Goal: Task Accomplishment & Management: Use online tool/utility

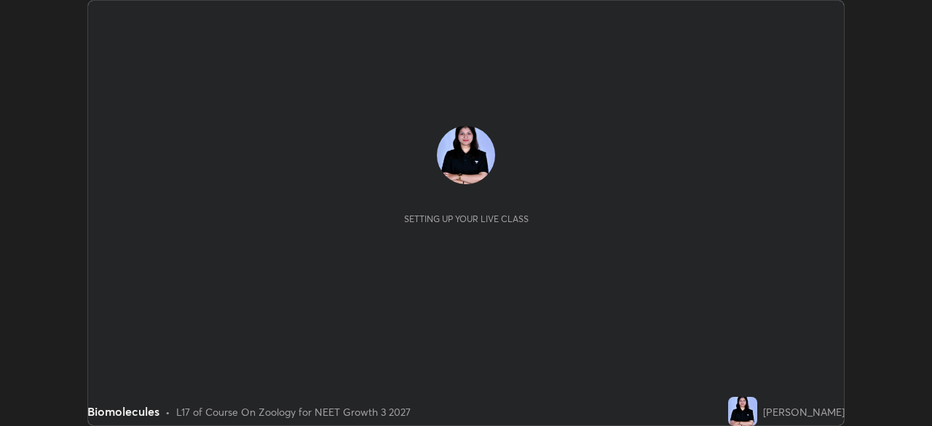
scroll to position [426, 932]
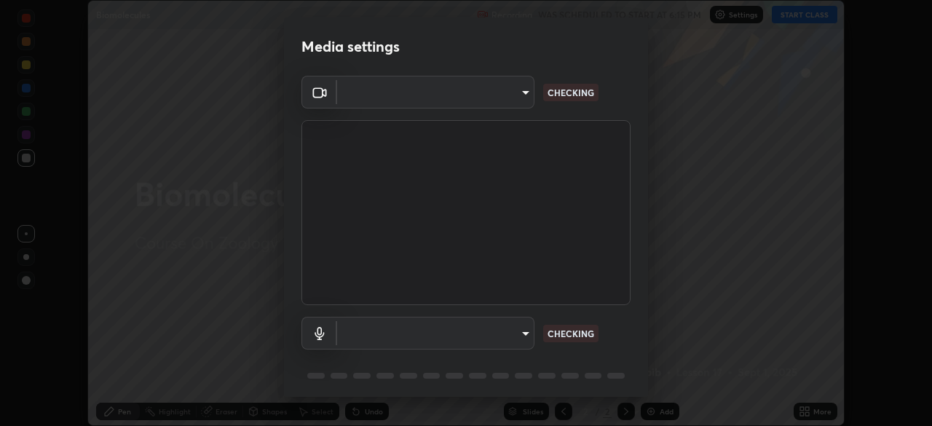
type input "af60344e083cd2d8a1f98107f351fd1af08cf782574a892edb3bacca53fb3331"
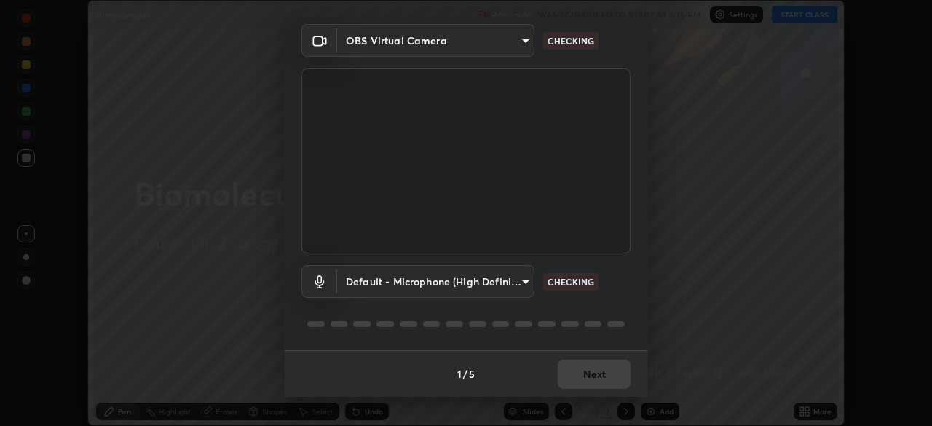
click at [524, 280] on body "Erase all Biomolecules Recording WAS SCHEDULED TO START AT 6:15 PM Settings STA…" at bounding box center [466, 213] width 932 height 426
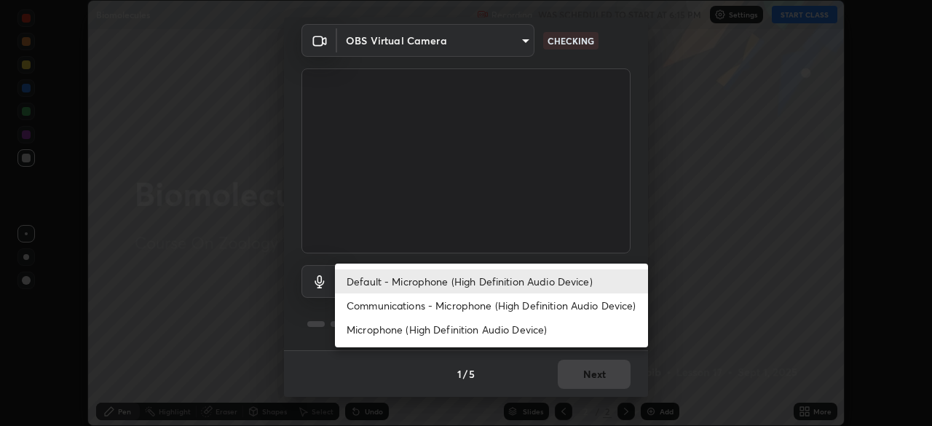
click at [508, 282] on li "Default - Microphone (High Definition Audio Device)" at bounding box center [491, 281] width 313 height 24
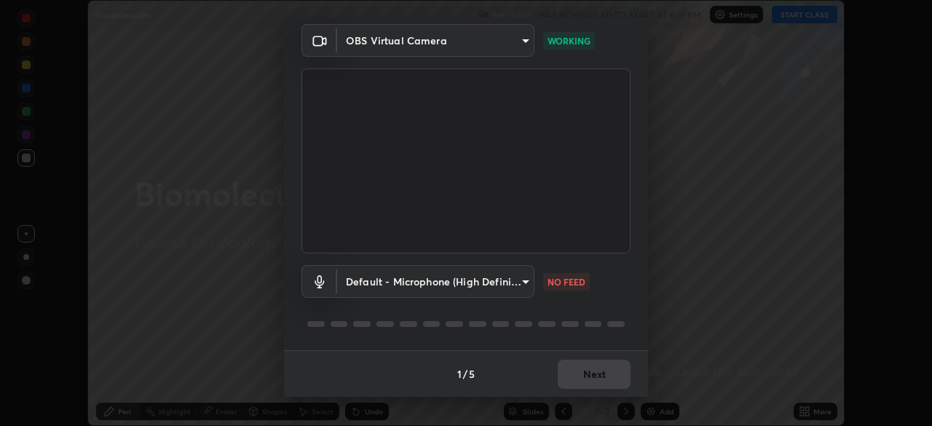
click at [525, 280] on body "Erase all Biomolecules Recording WAS SCHEDULED TO START AT 6:15 PM Settings STA…" at bounding box center [466, 213] width 932 height 426
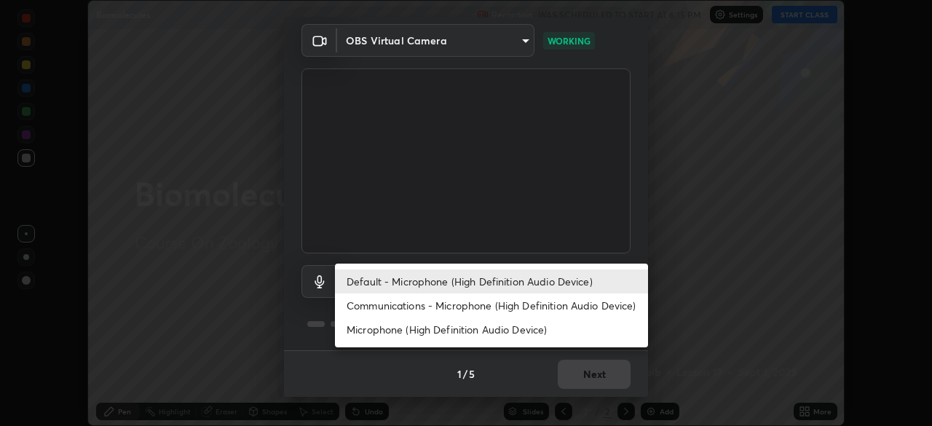
click at [532, 305] on li "Communications - Microphone (High Definition Audio Device)" at bounding box center [491, 306] width 313 height 24
type input "communications"
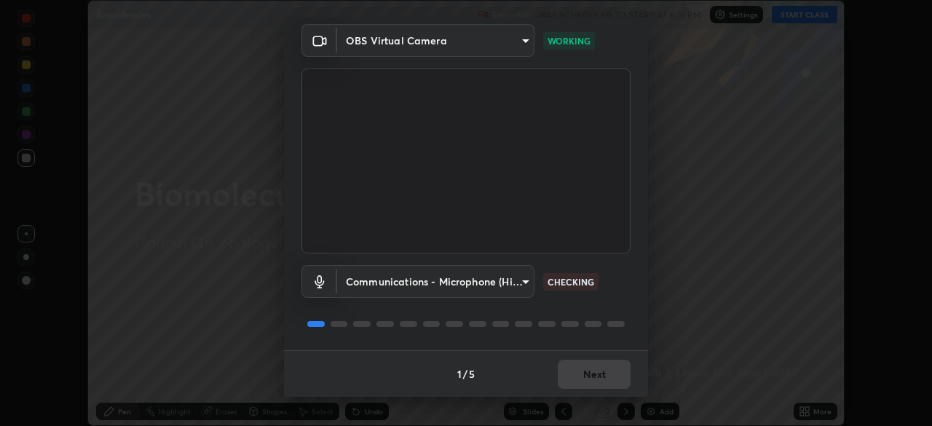
click at [521, 280] on body "Erase all Biomolecules Recording WAS SCHEDULED TO START AT 6:15 PM Settings STA…" at bounding box center [466, 213] width 932 height 426
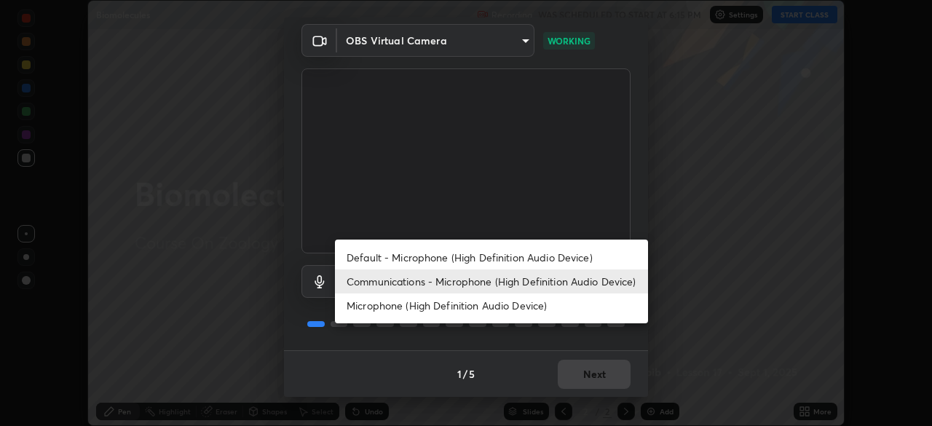
click at [564, 281] on li "Communications - Microphone (High Definition Audio Device)" at bounding box center [491, 281] width 313 height 24
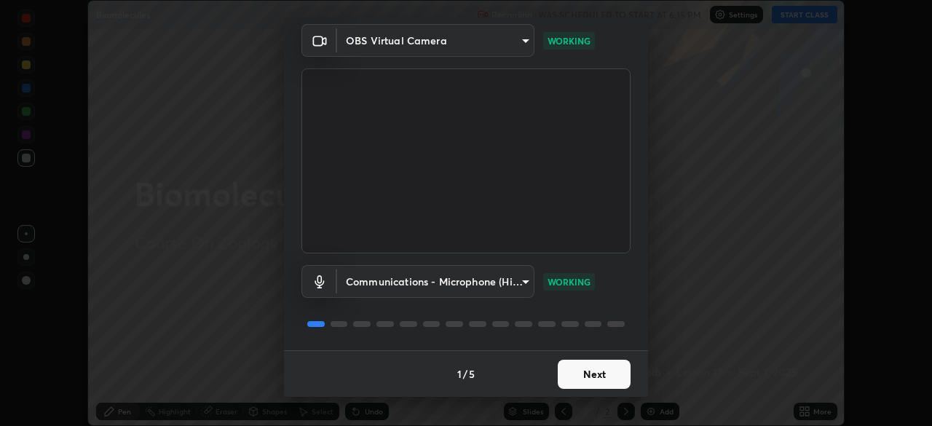
click at [597, 374] on button "Next" at bounding box center [594, 374] width 73 height 29
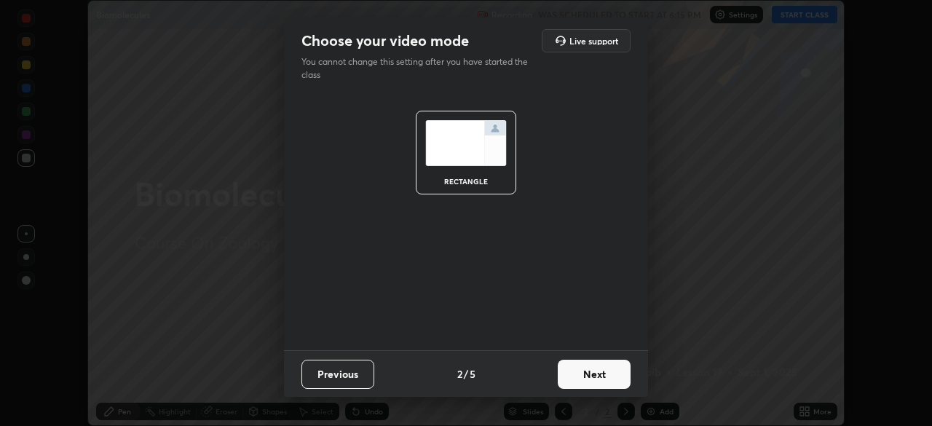
scroll to position [0, 0]
click at [597, 371] on button "Next" at bounding box center [594, 374] width 73 height 29
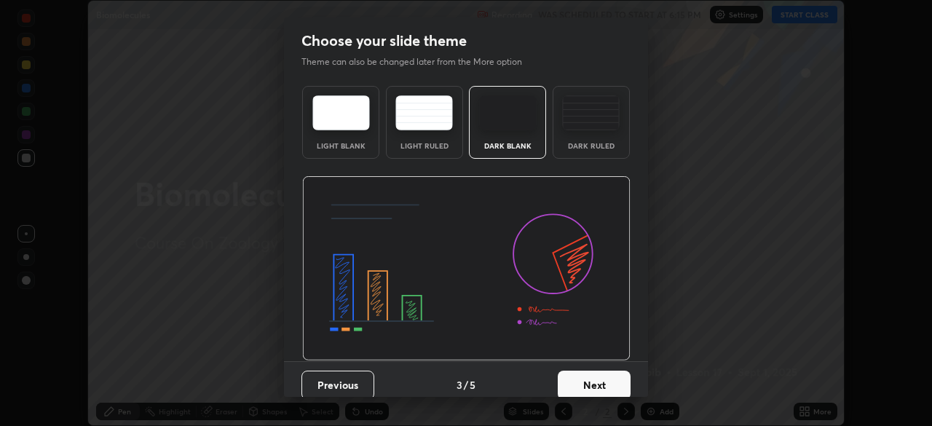
click at [591, 380] on button "Next" at bounding box center [594, 385] width 73 height 29
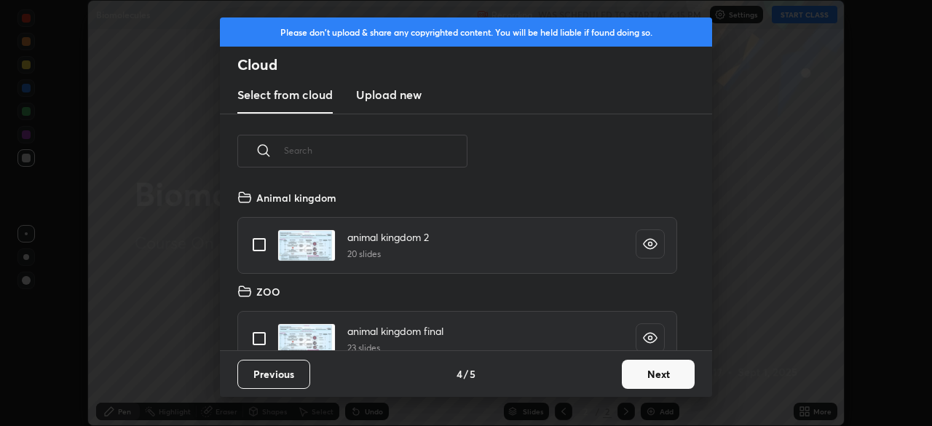
scroll to position [22, 0]
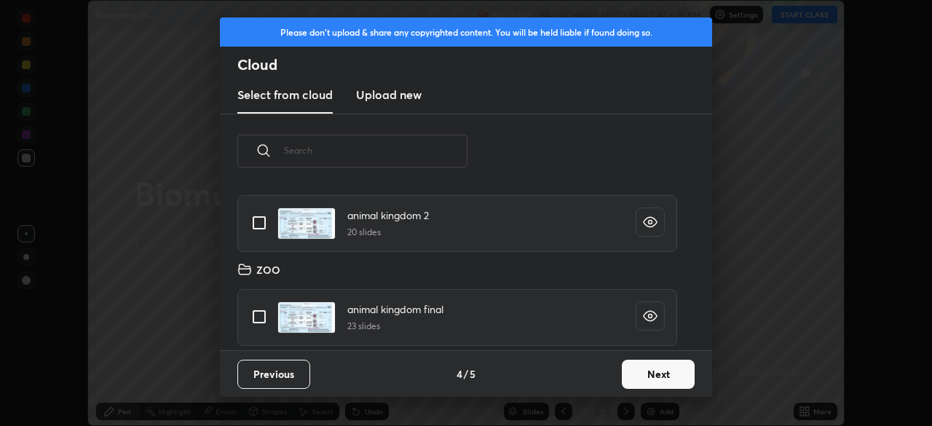
click at [647, 377] on button "Next" at bounding box center [658, 374] width 73 height 29
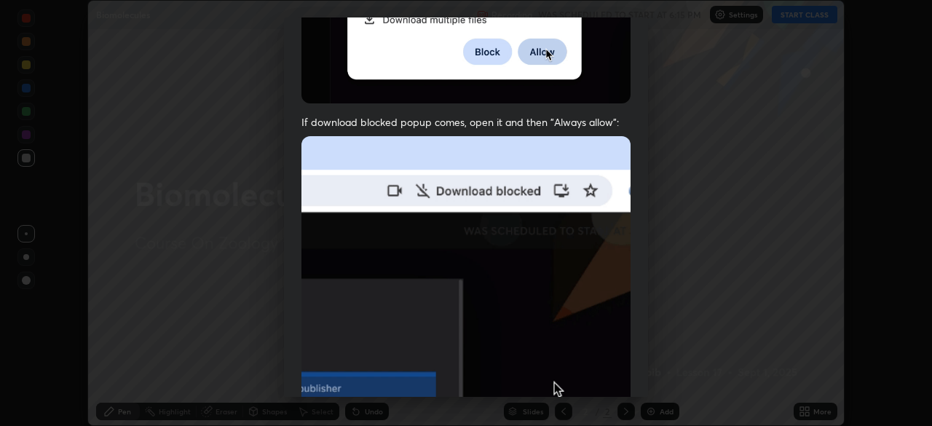
scroll to position [349, 0]
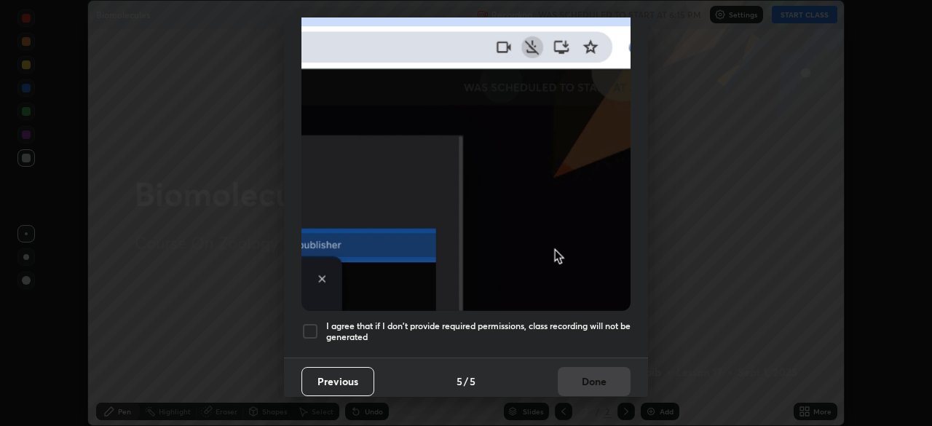
click at [314, 323] on div at bounding box center [310, 331] width 17 height 17
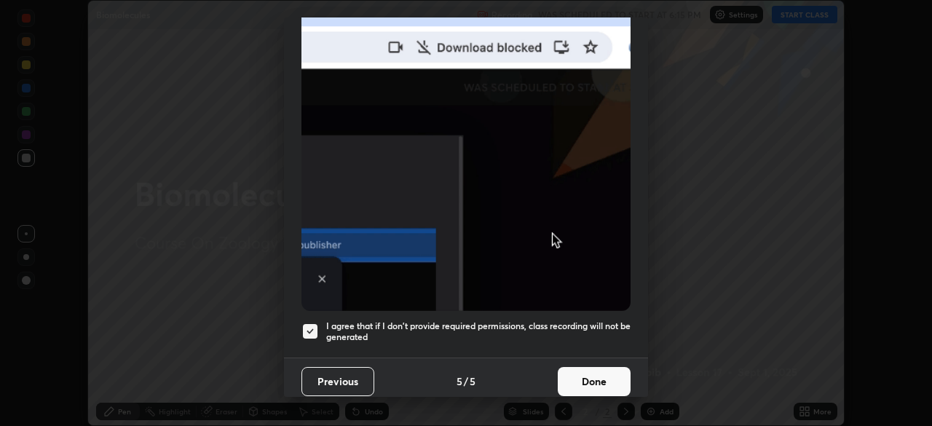
click at [583, 369] on button "Done" at bounding box center [594, 381] width 73 height 29
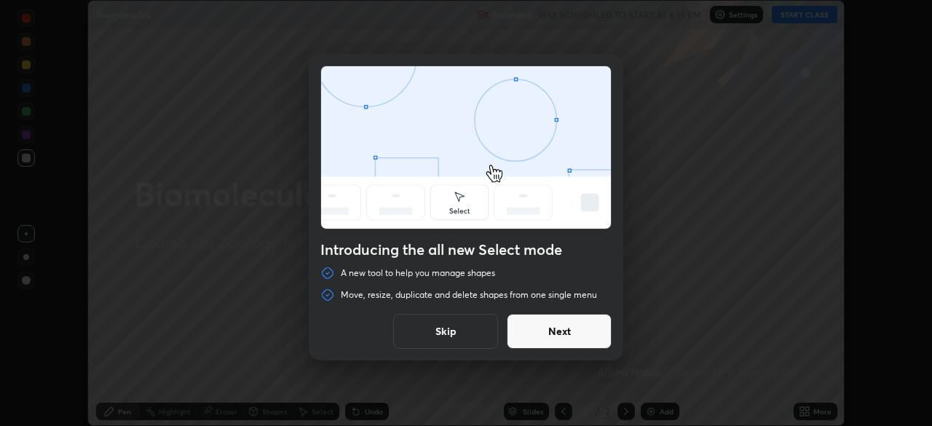
click at [574, 328] on button "Next" at bounding box center [559, 331] width 105 height 35
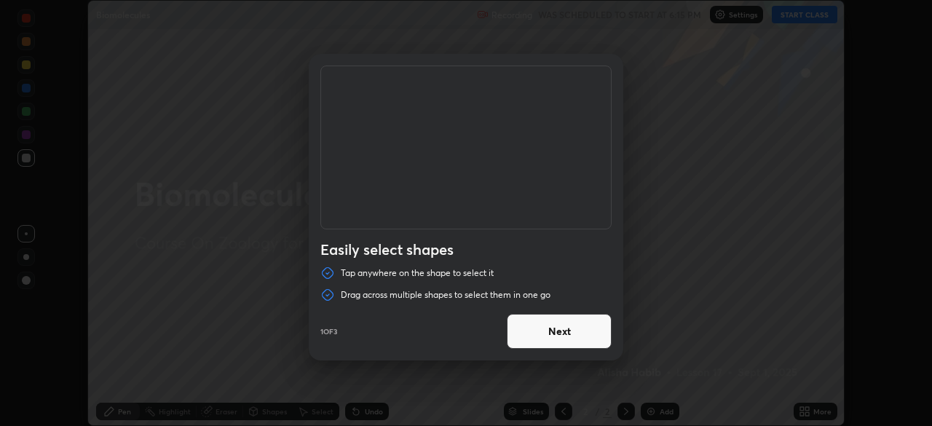
click at [568, 331] on button "Next" at bounding box center [559, 331] width 105 height 35
click at [571, 331] on button "Next" at bounding box center [559, 331] width 105 height 35
click at [572, 333] on button "Done" at bounding box center [559, 331] width 105 height 35
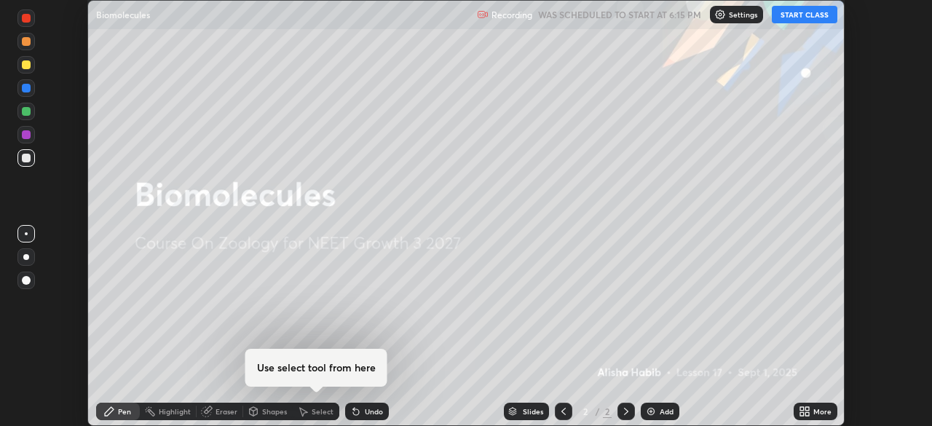
click at [795, 15] on button "START CLASS" at bounding box center [805, 14] width 66 height 17
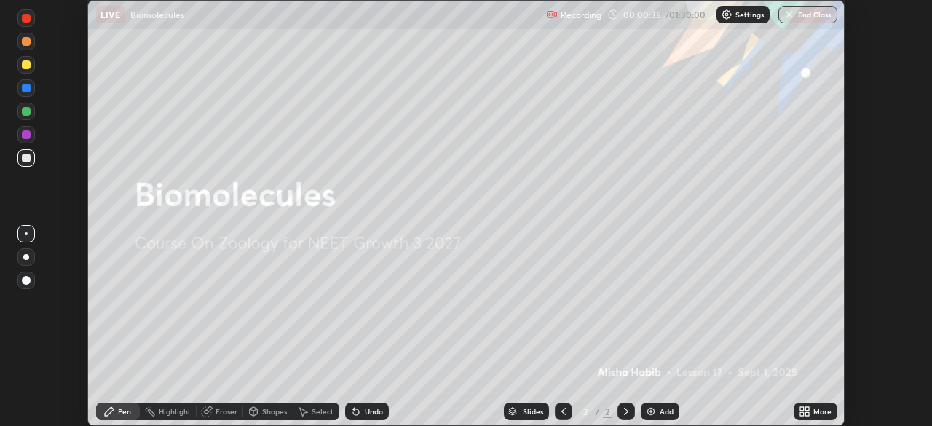
click at [804, 410] on icon at bounding box center [802, 409] width 4 height 4
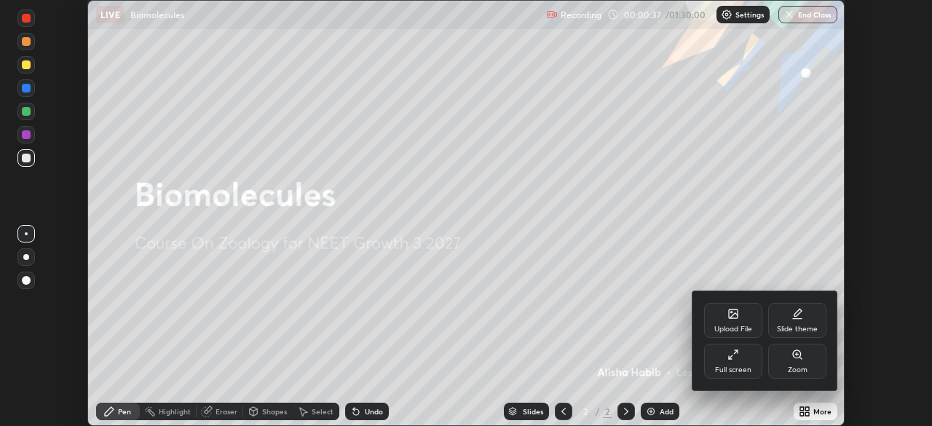
click at [733, 318] on icon at bounding box center [733, 314] width 9 height 9
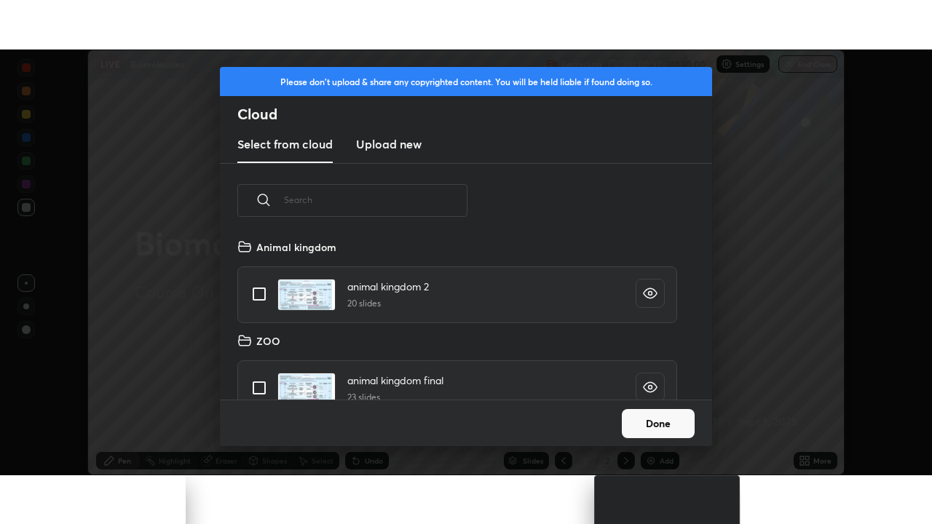
scroll to position [162, 468]
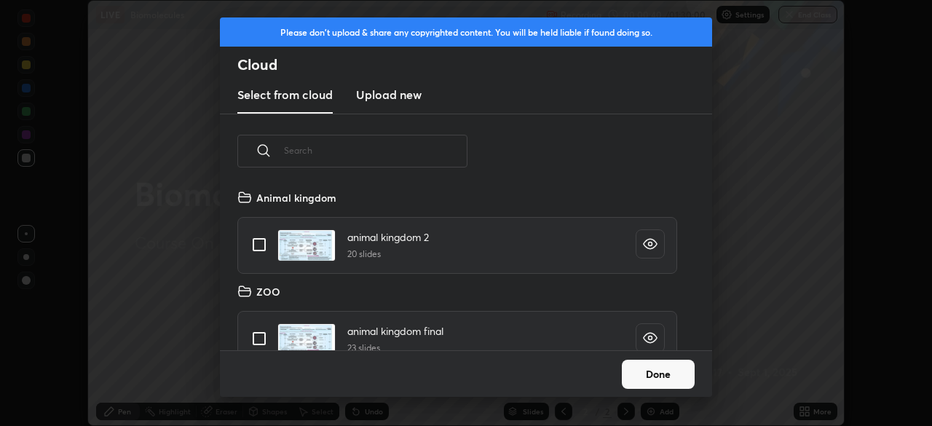
click at [382, 98] on h3 "Upload new" at bounding box center [389, 94] width 66 height 17
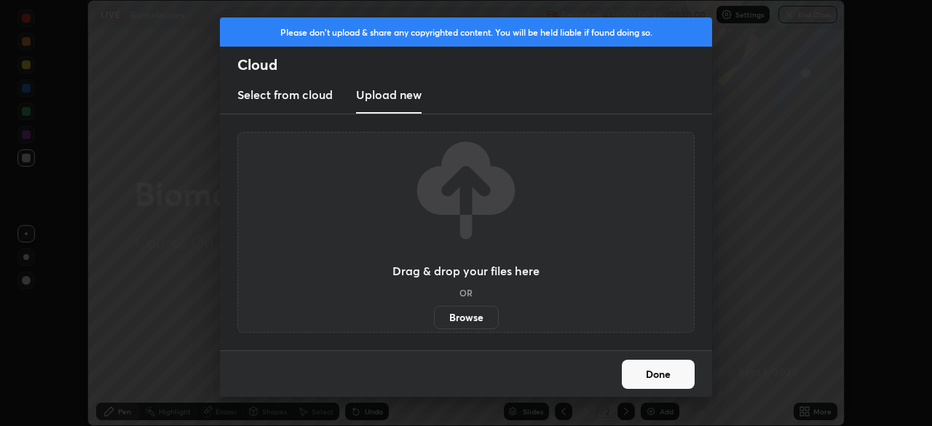
click at [470, 312] on label "Browse" at bounding box center [466, 317] width 65 height 23
click at [434, 312] on input "Browse" at bounding box center [434, 317] width 0 height 23
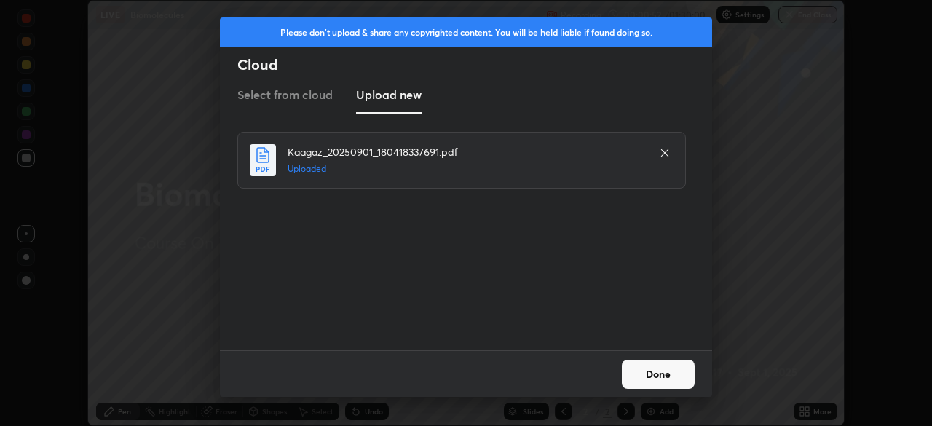
click at [650, 370] on button "Done" at bounding box center [658, 374] width 73 height 29
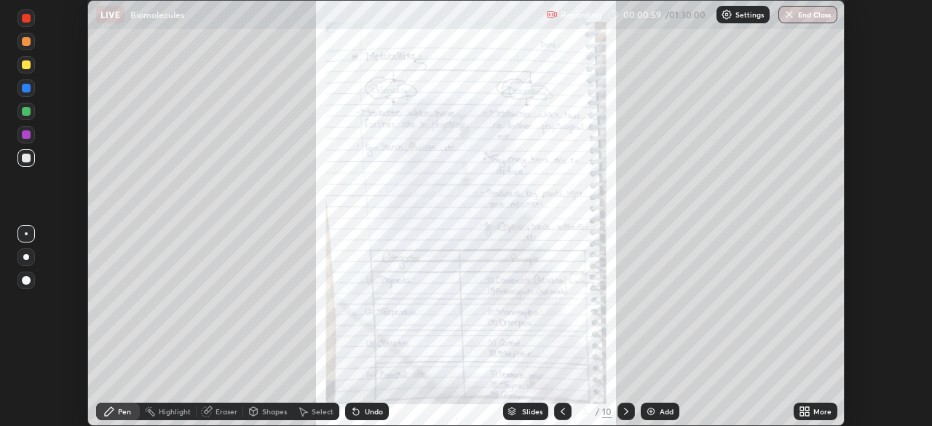
click at [809, 408] on icon at bounding box center [808, 409] width 4 height 4
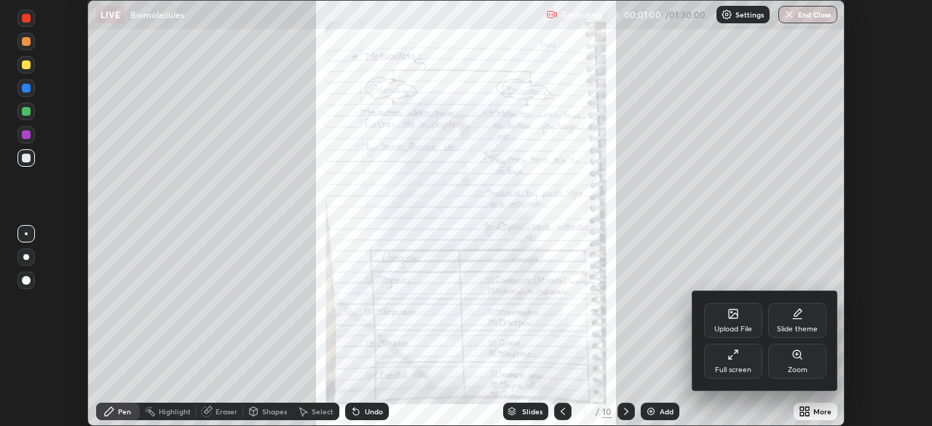
click at [744, 362] on div "Full screen" at bounding box center [733, 361] width 58 height 35
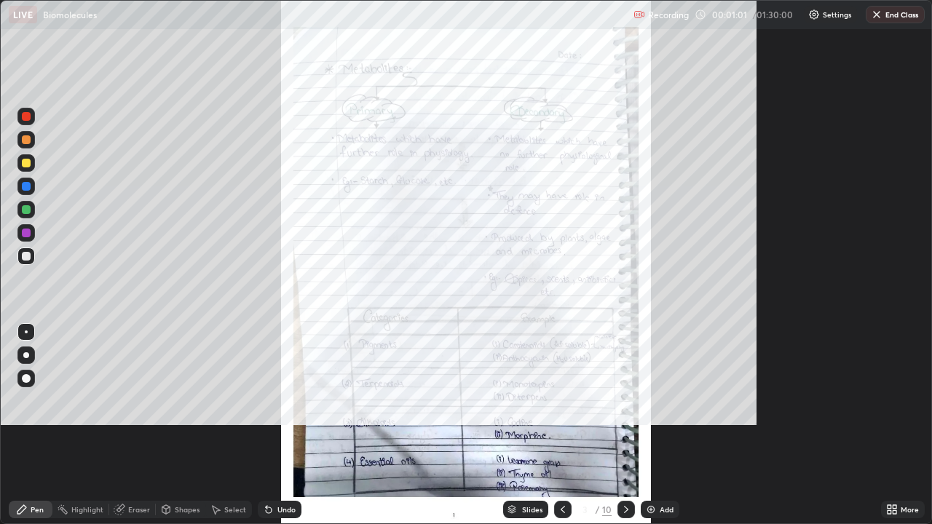
scroll to position [524, 932]
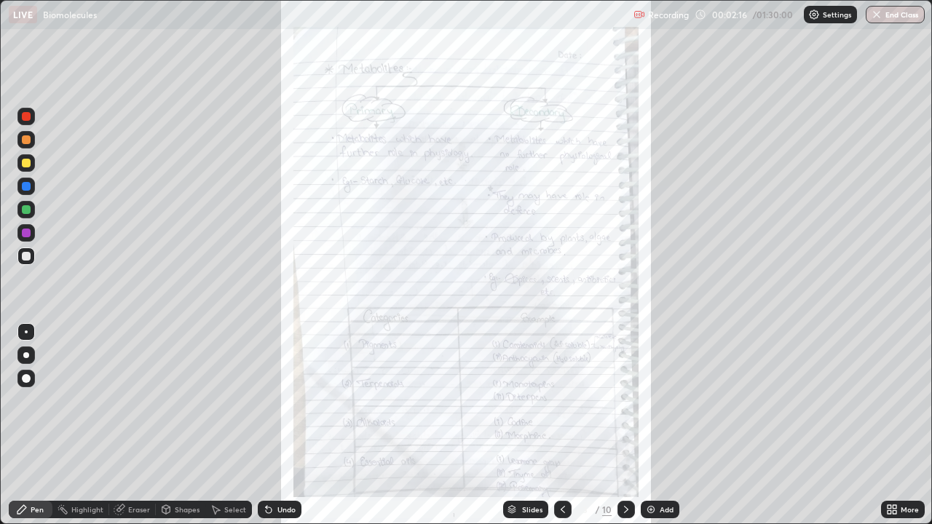
click at [26, 355] on div at bounding box center [26, 356] width 6 height 6
click at [898, 425] on div "More" at bounding box center [903, 509] width 44 height 17
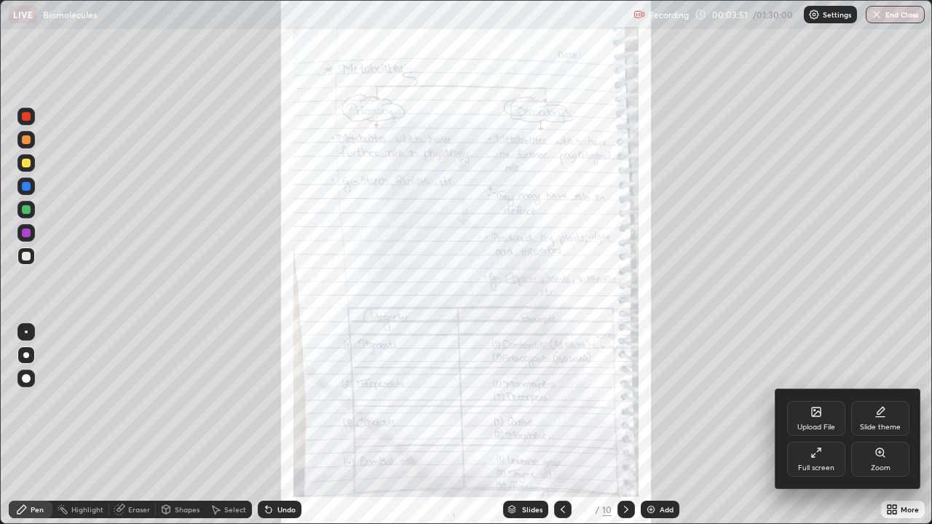
click at [886, 425] on div "Zoom" at bounding box center [880, 459] width 58 height 35
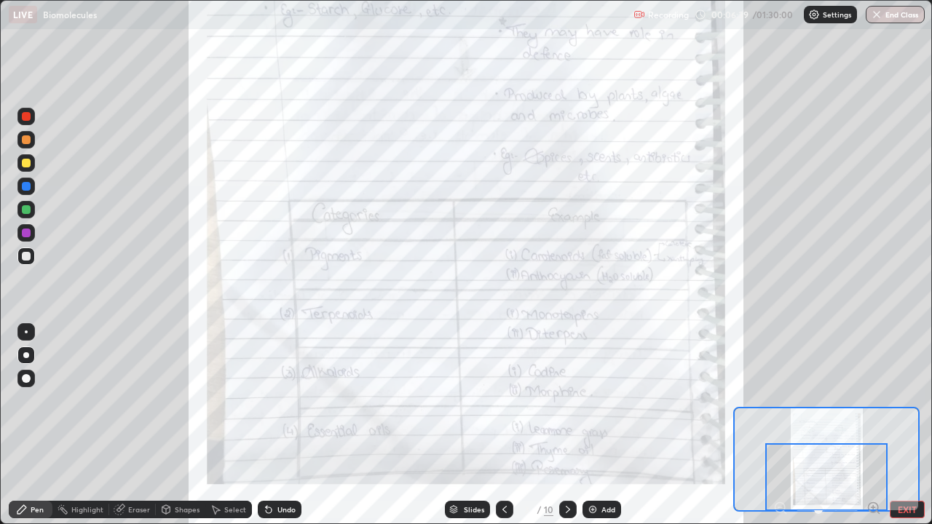
click at [27, 187] on div at bounding box center [26, 186] width 9 height 9
click at [26, 332] on div at bounding box center [26, 332] width 3 height 3
click at [564, 425] on icon at bounding box center [568, 510] width 12 height 12
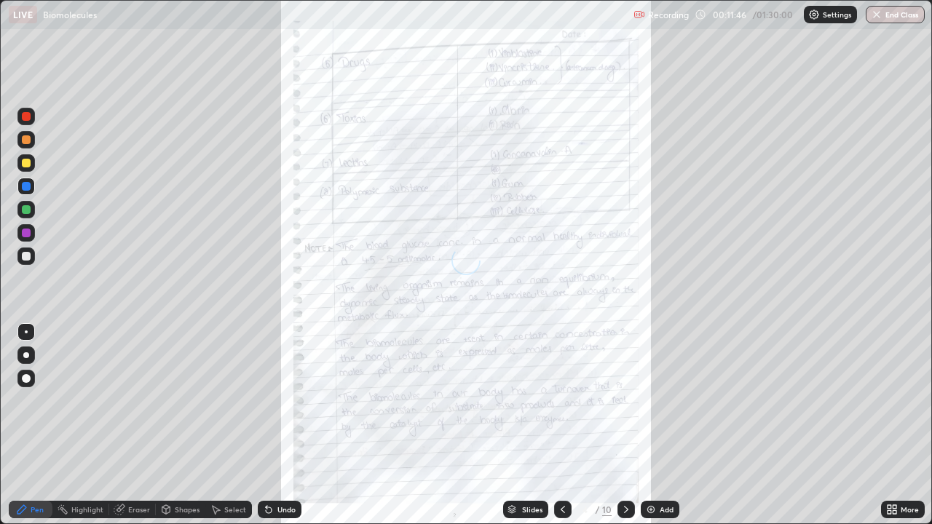
click at [897, 425] on icon at bounding box center [895, 513] width 4 height 4
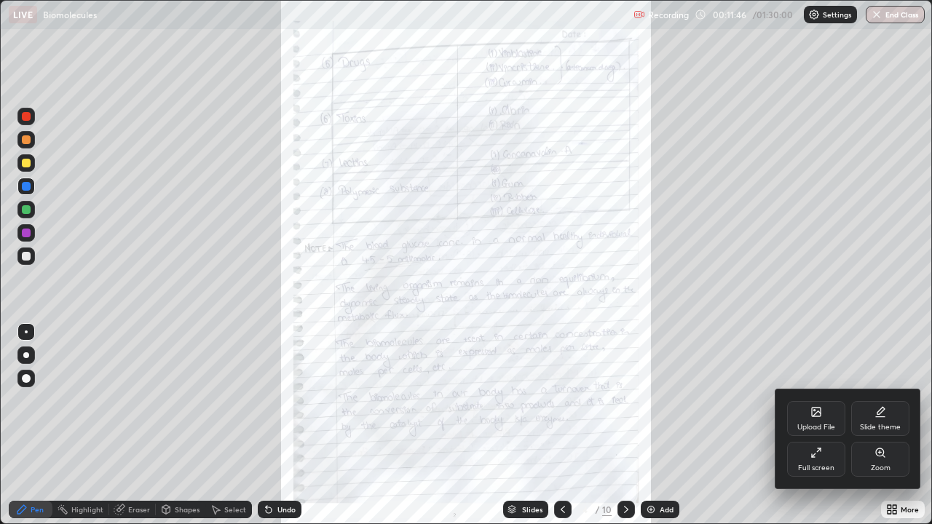
click at [878, 425] on icon at bounding box center [881, 453] width 12 height 12
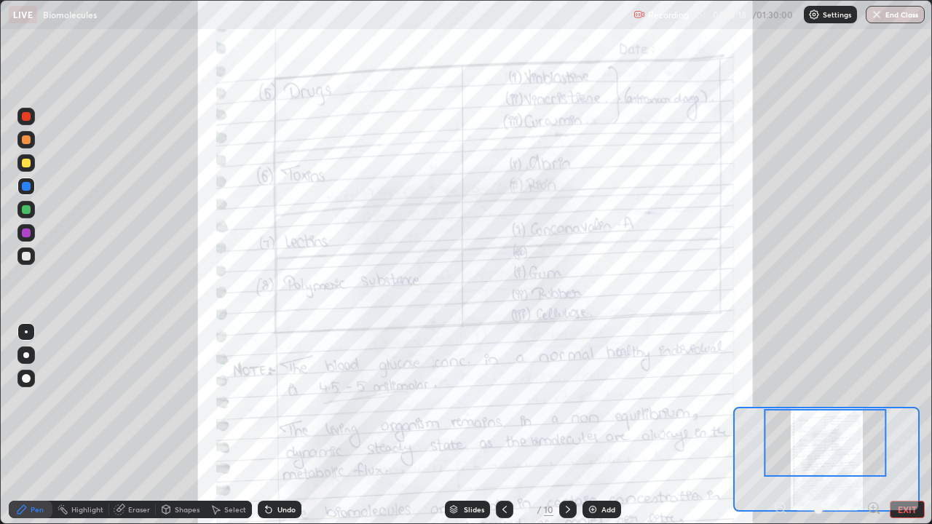
click at [861, 425] on div at bounding box center [826, 443] width 122 height 68
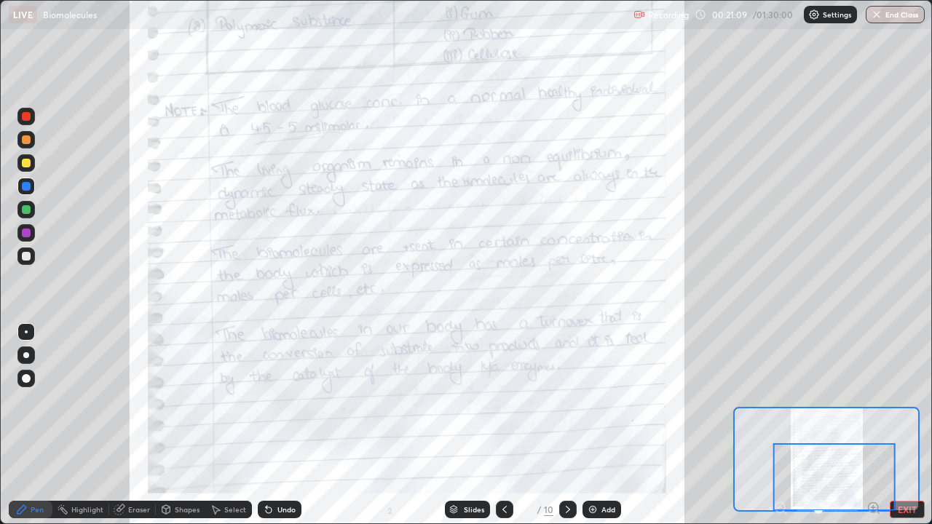
click at [179, 425] on div "Shapes" at bounding box center [181, 509] width 50 height 17
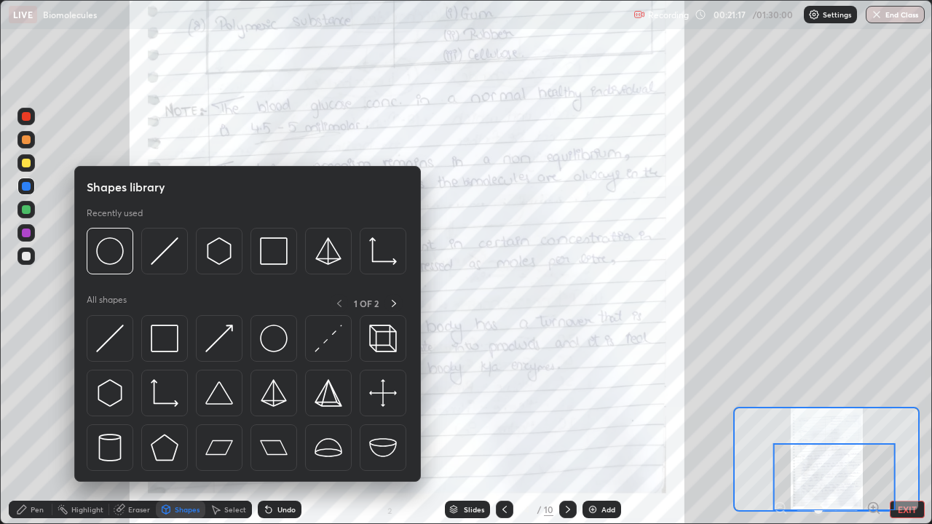
click at [26, 425] on icon at bounding box center [22, 510] width 12 height 12
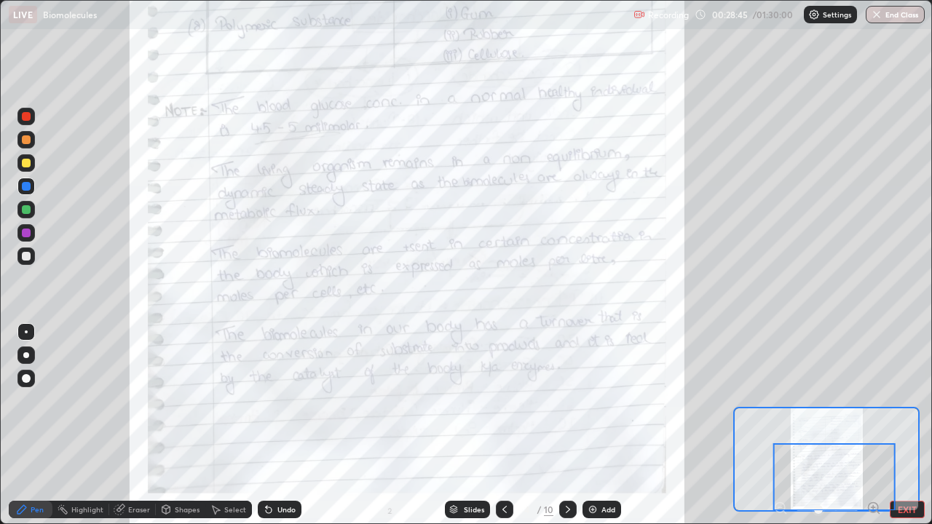
click at [562, 425] on div at bounding box center [567, 509] width 17 height 17
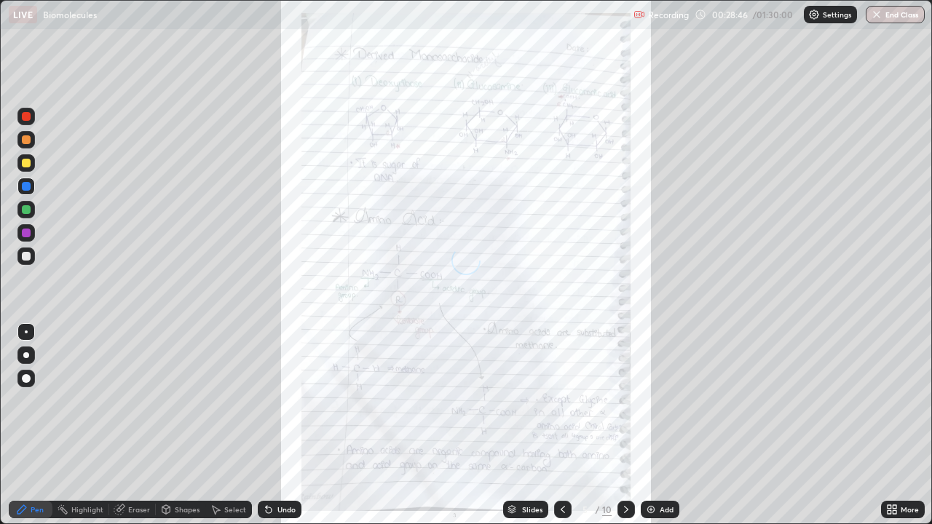
click at [902, 425] on div "More" at bounding box center [910, 509] width 18 height 7
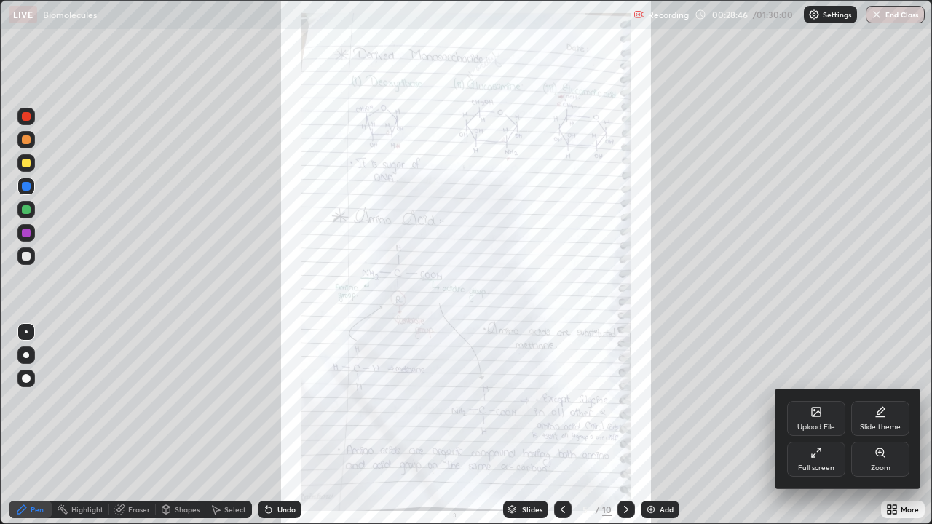
click at [878, 425] on icon at bounding box center [881, 453] width 12 height 12
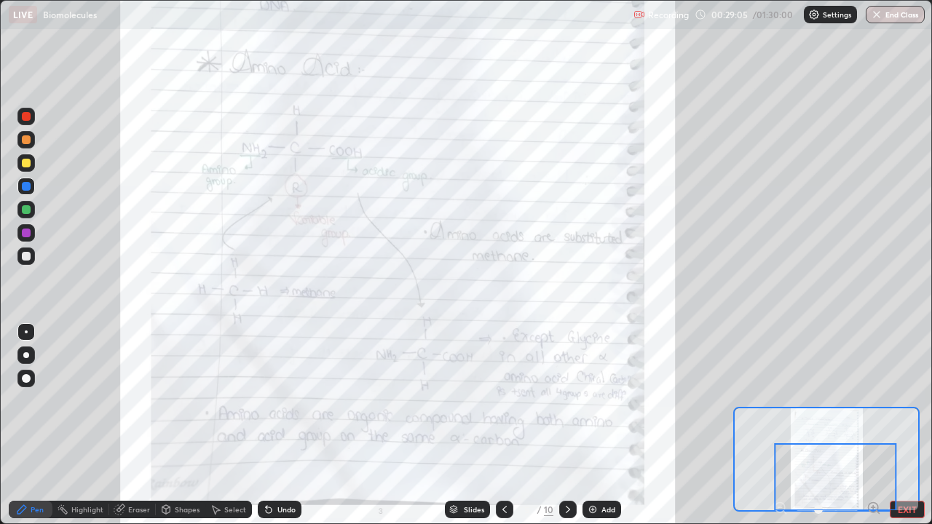
click at [87, 425] on div "Highlight" at bounding box center [80, 509] width 57 height 17
click at [38, 425] on div "Pen" at bounding box center [37, 509] width 13 height 7
click at [932, 380] on div "Setting up your live class" at bounding box center [466, 262] width 932 height 524
click at [559, 425] on div at bounding box center [567, 509] width 17 height 17
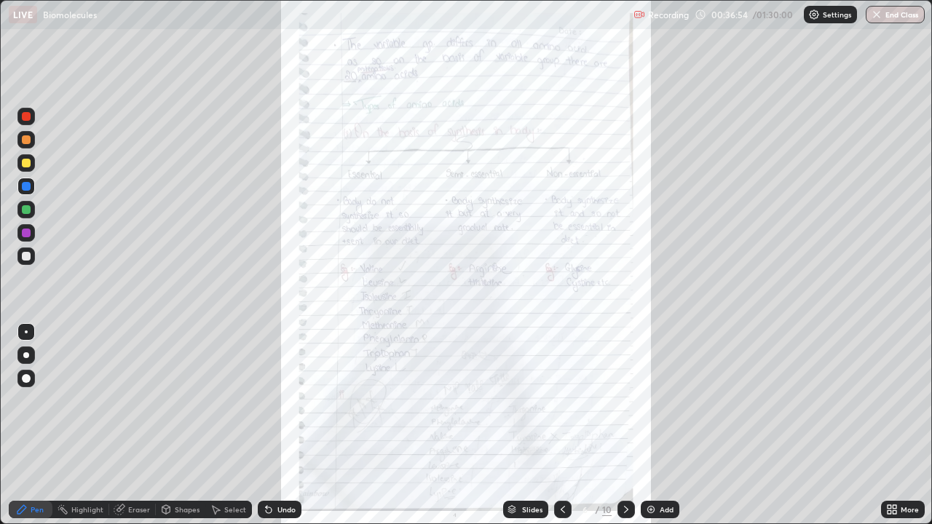
click at [903, 425] on div "More" at bounding box center [910, 509] width 18 height 7
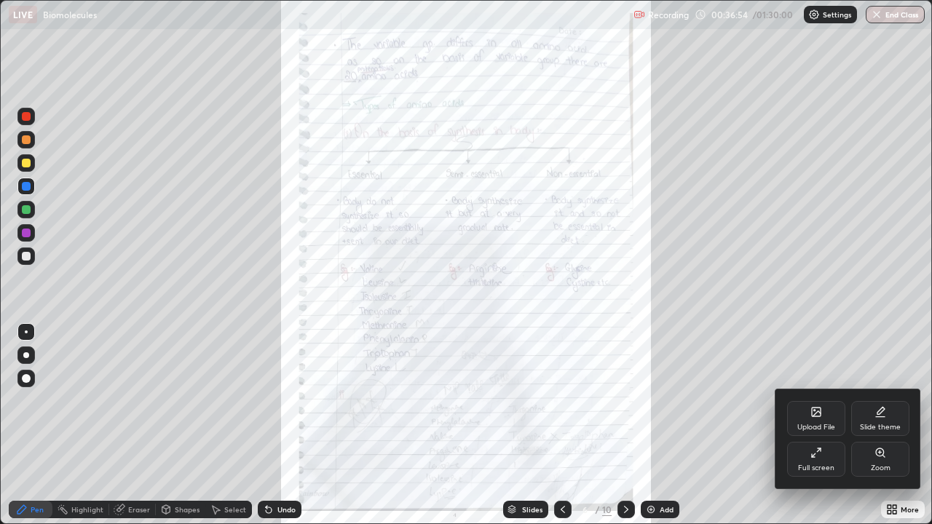
click at [884, 425] on div "Zoom" at bounding box center [880, 459] width 58 height 35
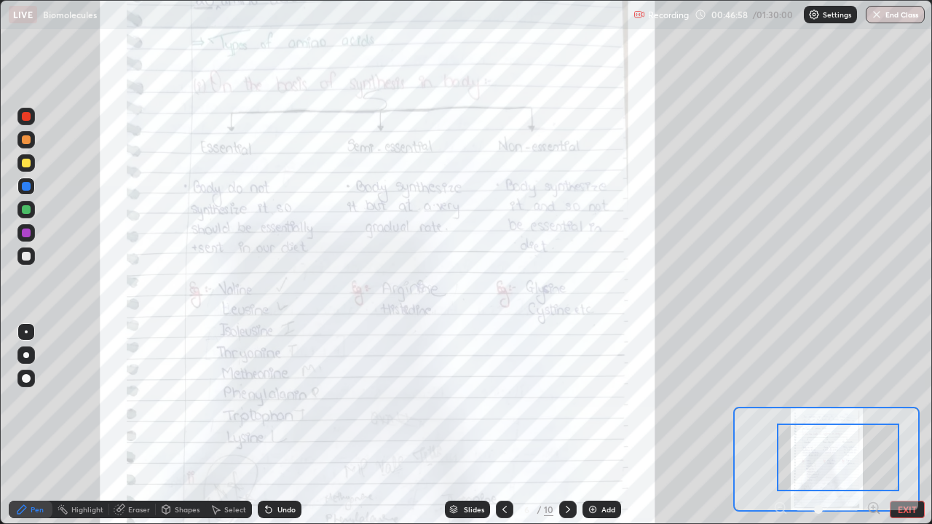
click at [573, 425] on div at bounding box center [567, 509] width 17 height 17
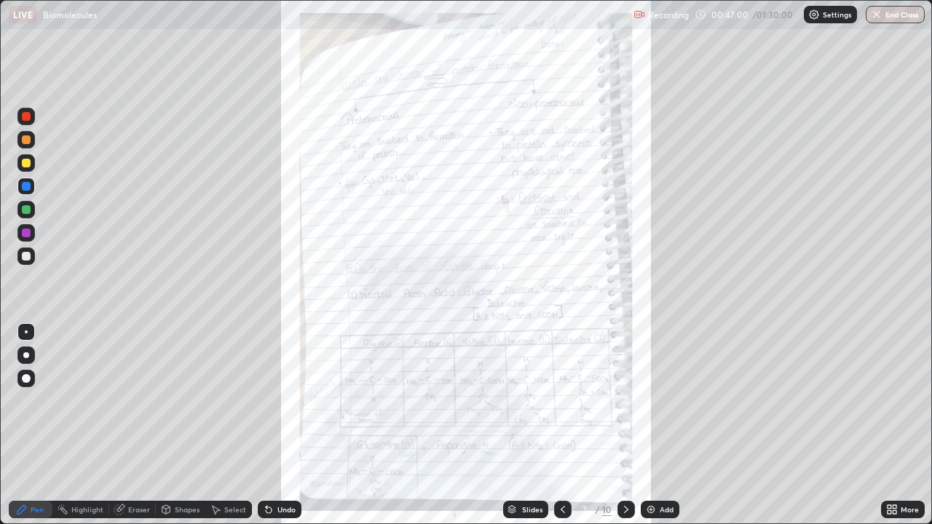
click at [905, 425] on div "More" at bounding box center [903, 509] width 44 height 17
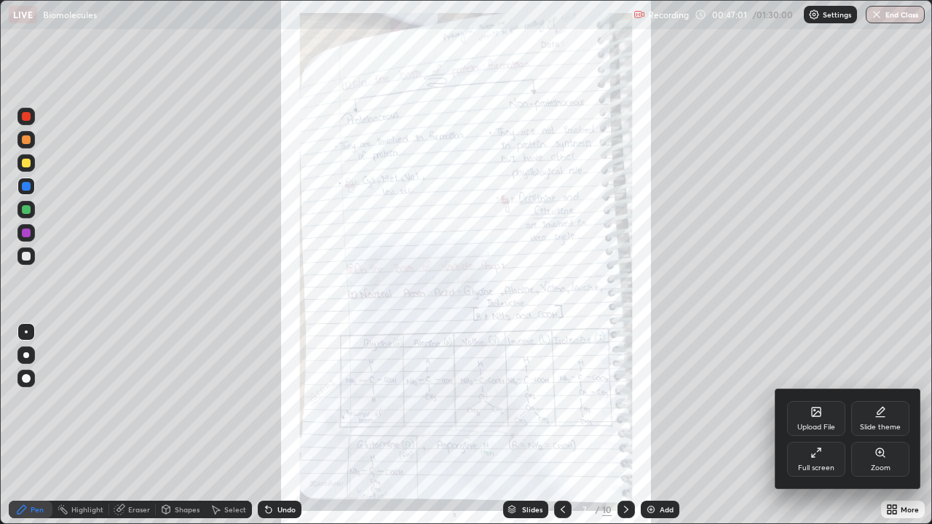
click at [884, 425] on icon at bounding box center [880, 453] width 8 height 8
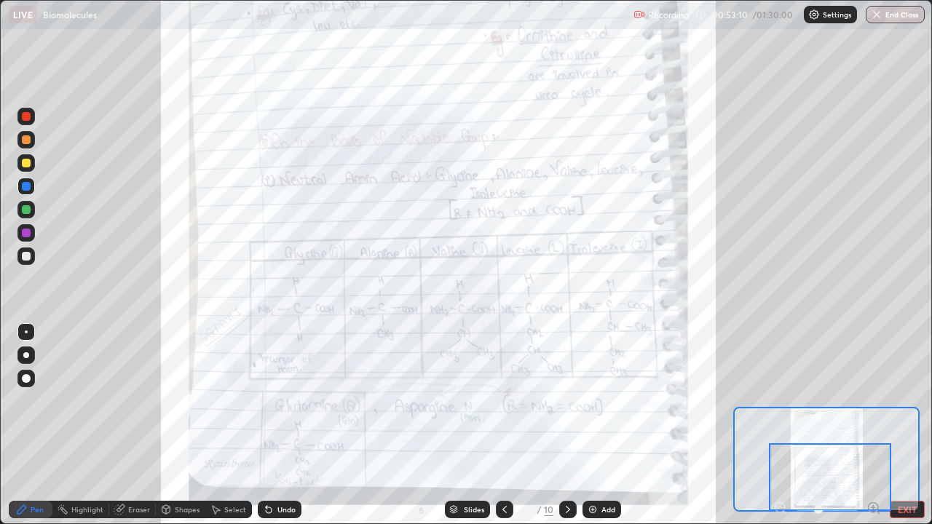
click at [101, 425] on div "Highlight" at bounding box center [87, 509] width 32 height 7
click at [44, 425] on div "Pen" at bounding box center [31, 509] width 44 height 17
click at [284, 425] on div "Undo" at bounding box center [286, 509] width 18 height 7
click at [559, 425] on div at bounding box center [567, 509] width 17 height 29
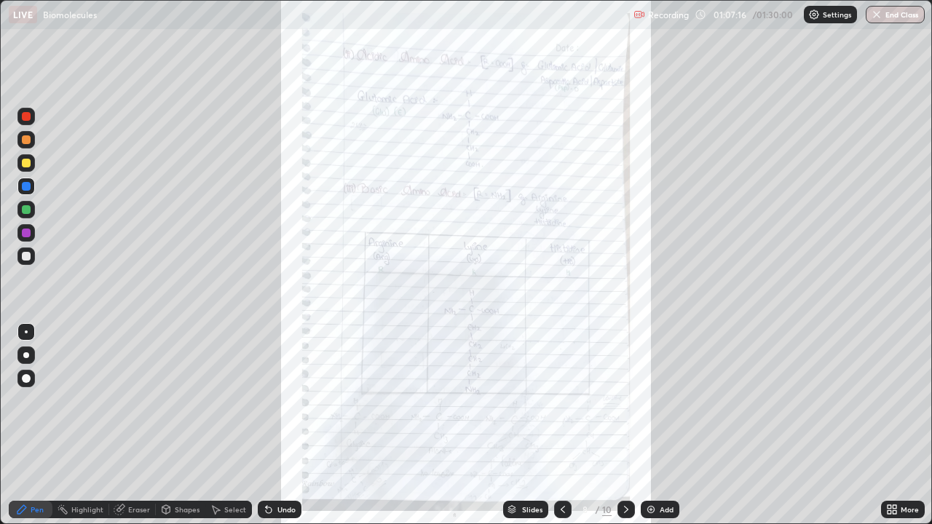
click at [907, 425] on div "More" at bounding box center [910, 509] width 18 height 7
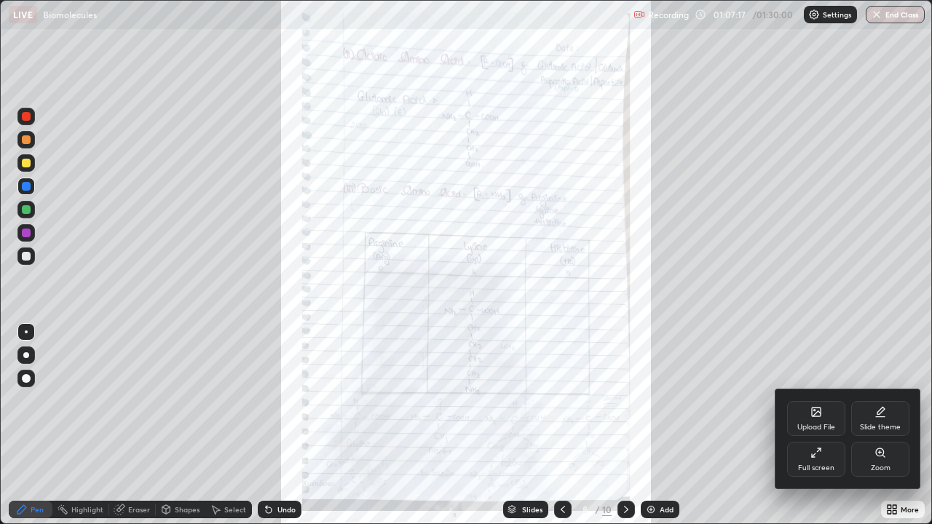
click at [884, 425] on div "Zoom" at bounding box center [880, 459] width 58 height 35
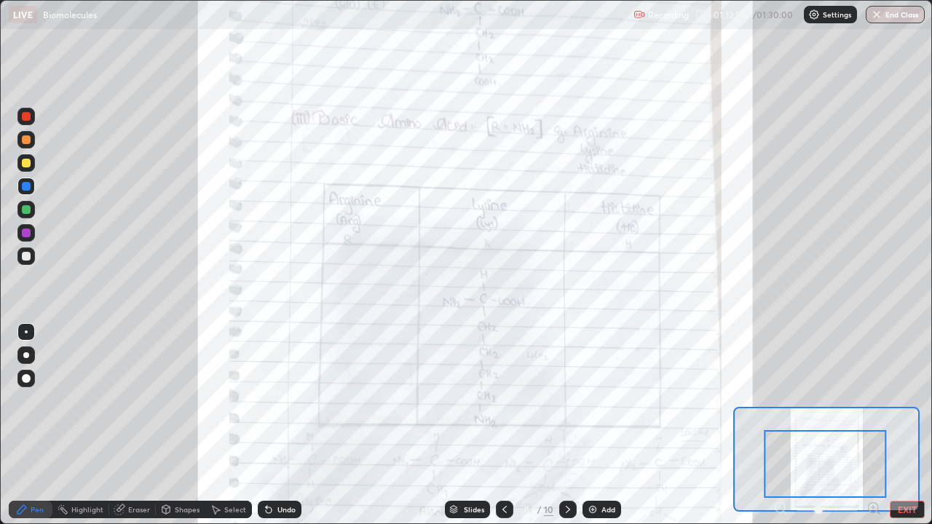
click at [277, 425] on div "Undo" at bounding box center [286, 509] width 18 height 7
click at [273, 425] on div "Undo" at bounding box center [280, 509] width 44 height 17
click at [272, 425] on div "Undo" at bounding box center [280, 509] width 44 height 17
click at [275, 425] on div "Undo" at bounding box center [280, 509] width 44 height 17
click at [277, 425] on div "Undo" at bounding box center [286, 509] width 18 height 7
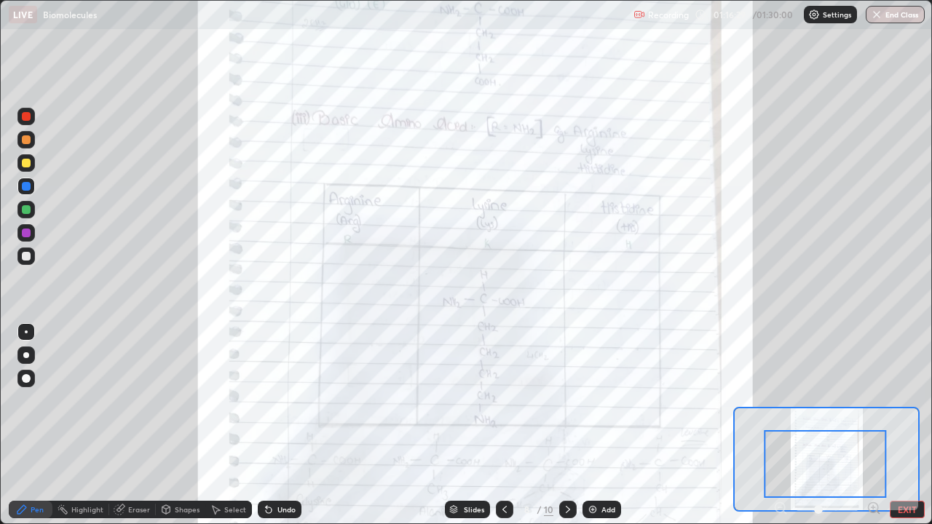
click at [567, 425] on icon at bounding box center [568, 510] width 12 height 12
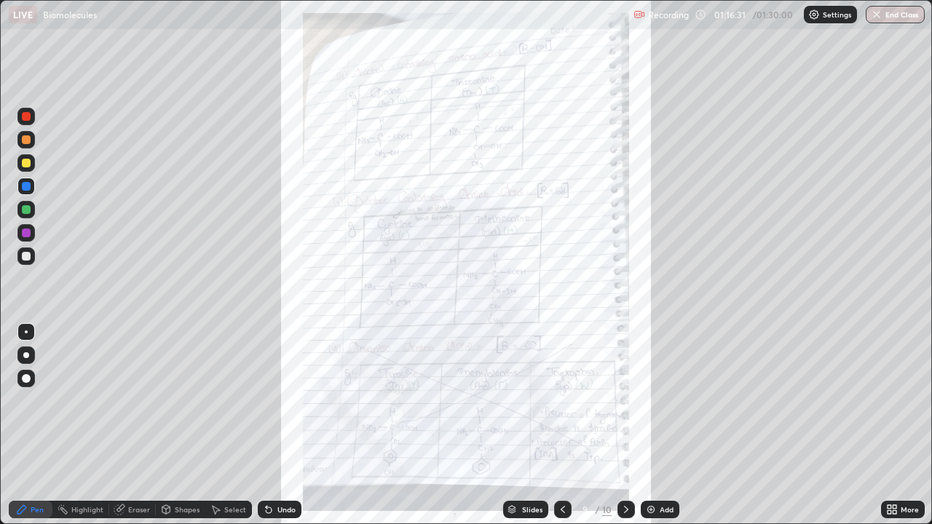
click at [891, 425] on icon at bounding box center [890, 513] width 4 height 4
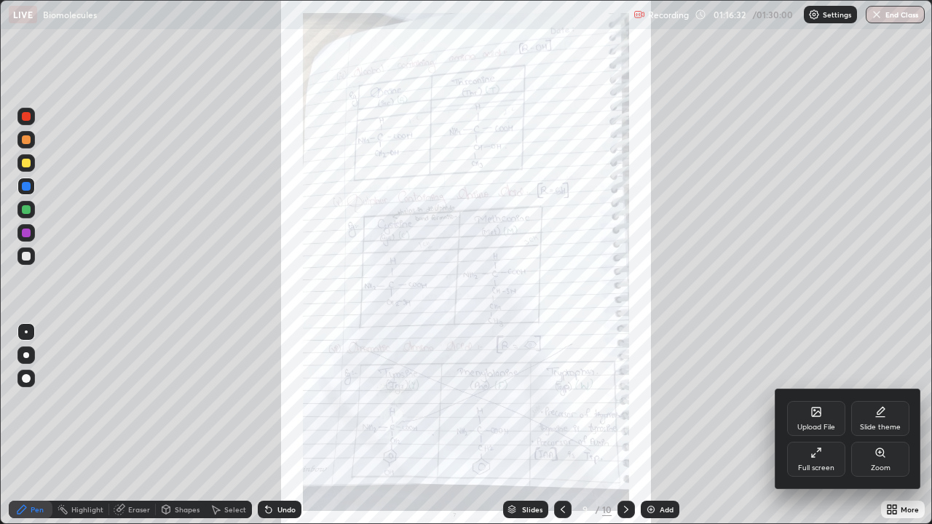
click at [883, 425] on div "Zoom" at bounding box center [881, 468] width 20 height 7
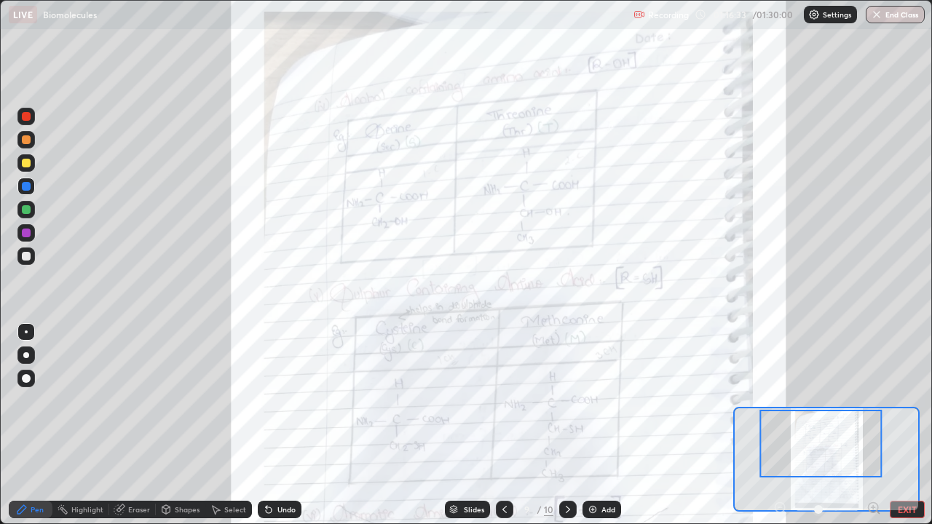
click at [873, 425] on div "Pen Highlight Eraser Shapes Select Undo Slides 9 / 10 Add EXIT" at bounding box center [466, 509] width 932 height 29
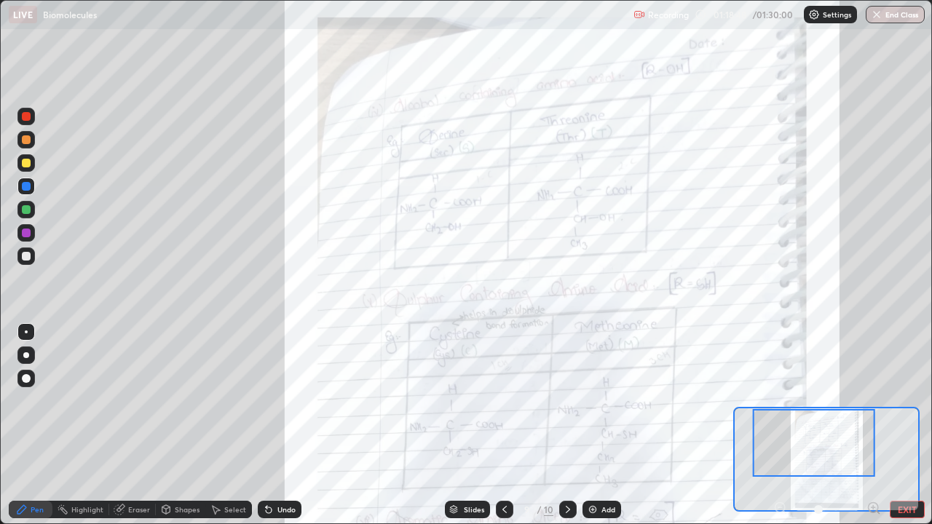
click at [567, 425] on icon at bounding box center [568, 510] width 12 height 12
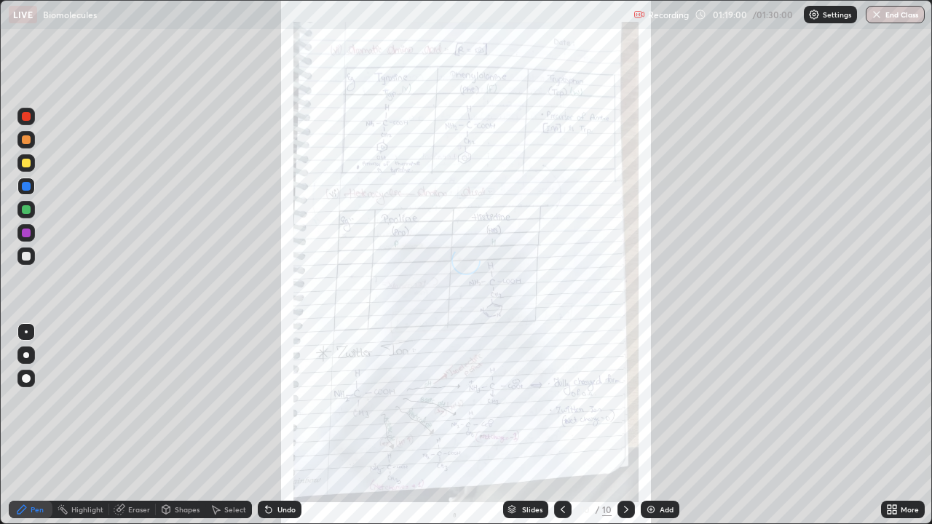
click at [562, 425] on icon at bounding box center [563, 510] width 12 height 12
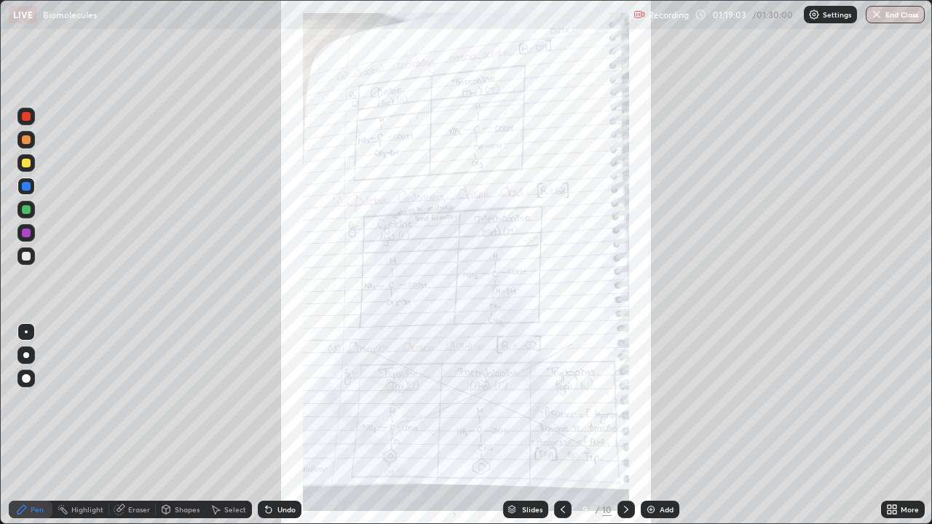
click at [625, 425] on icon at bounding box center [627, 510] width 12 height 12
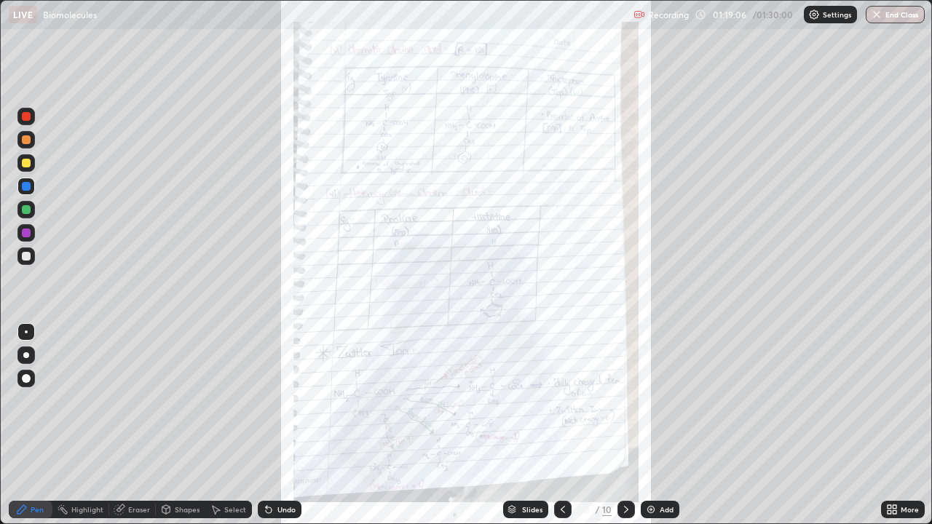
click at [888, 425] on icon at bounding box center [890, 507] width 4 height 4
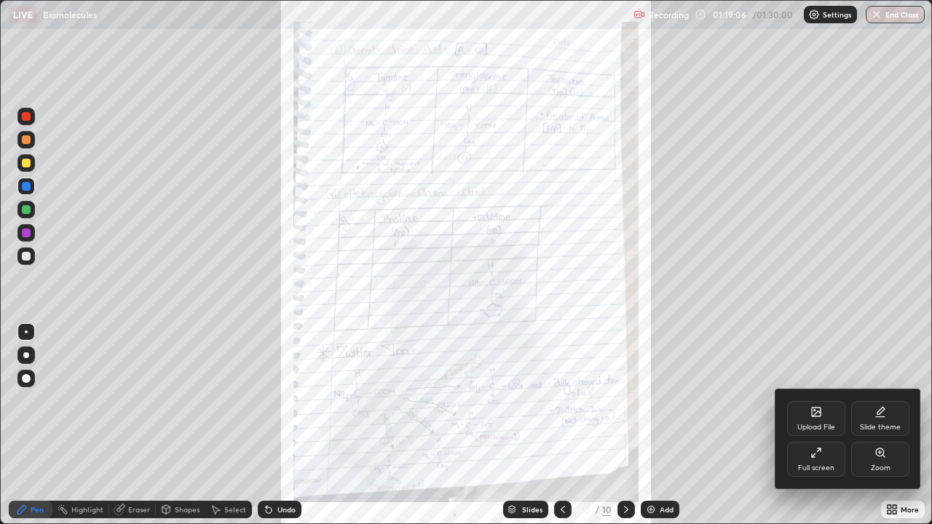
click at [880, 425] on icon at bounding box center [881, 453] width 12 height 12
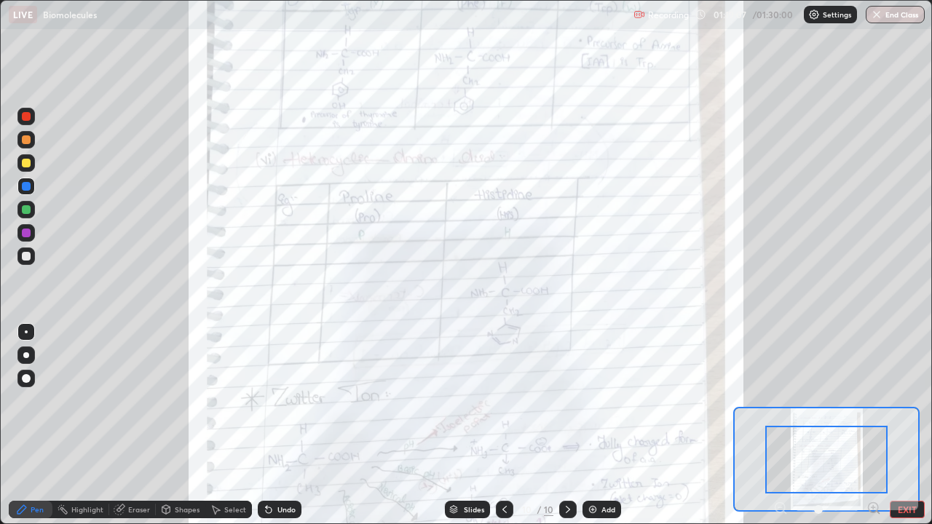
click at [873, 425] on icon at bounding box center [873, 508] width 0 height 4
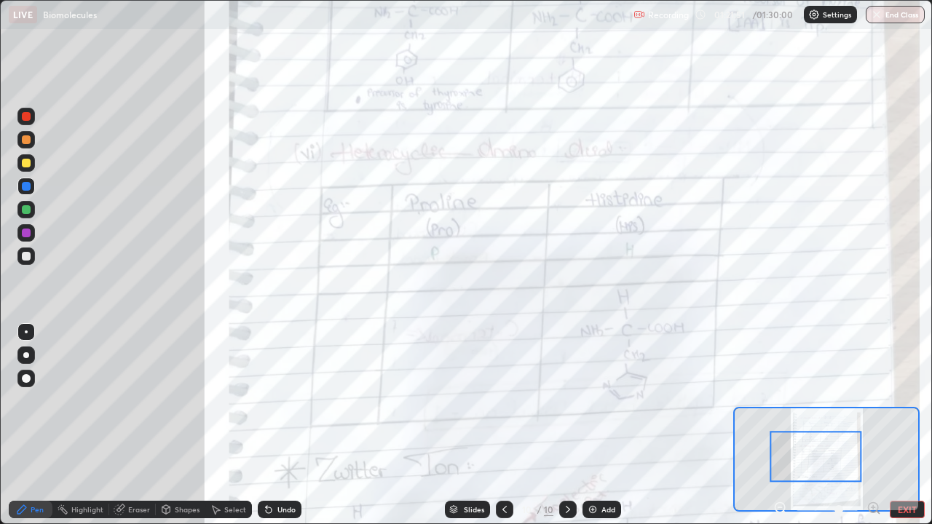
click at [510, 425] on div at bounding box center [504, 509] width 17 height 17
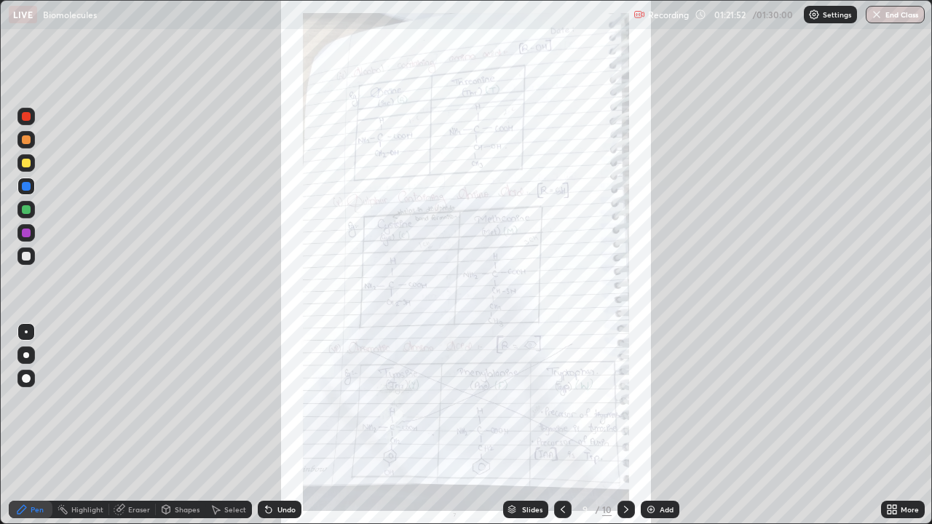
click at [883, 425] on div "More" at bounding box center [903, 509] width 44 height 29
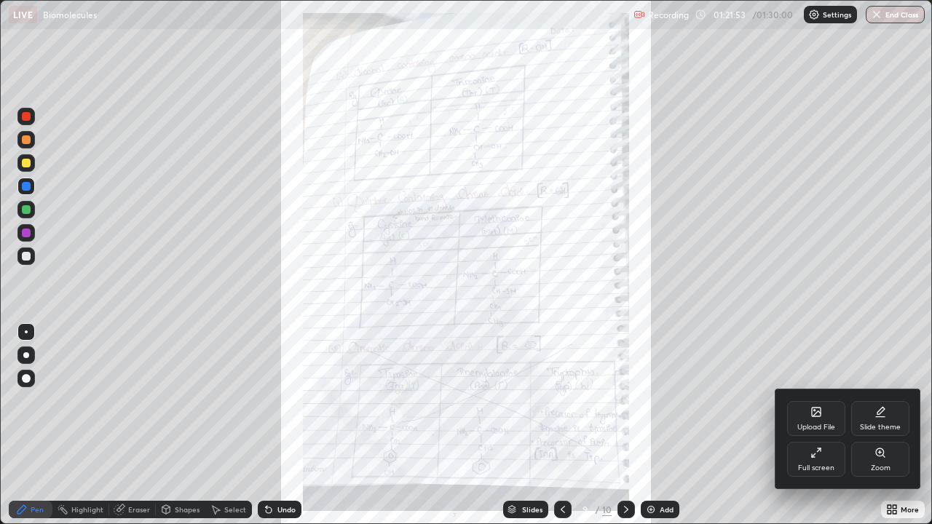
click at [901, 425] on div "Zoom" at bounding box center [880, 459] width 58 height 35
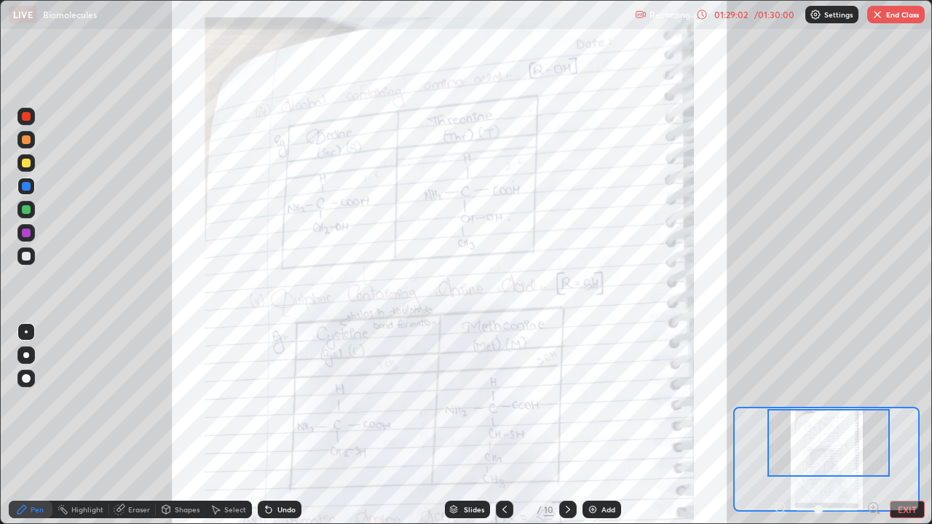
click at [565, 425] on icon at bounding box center [568, 510] width 12 height 12
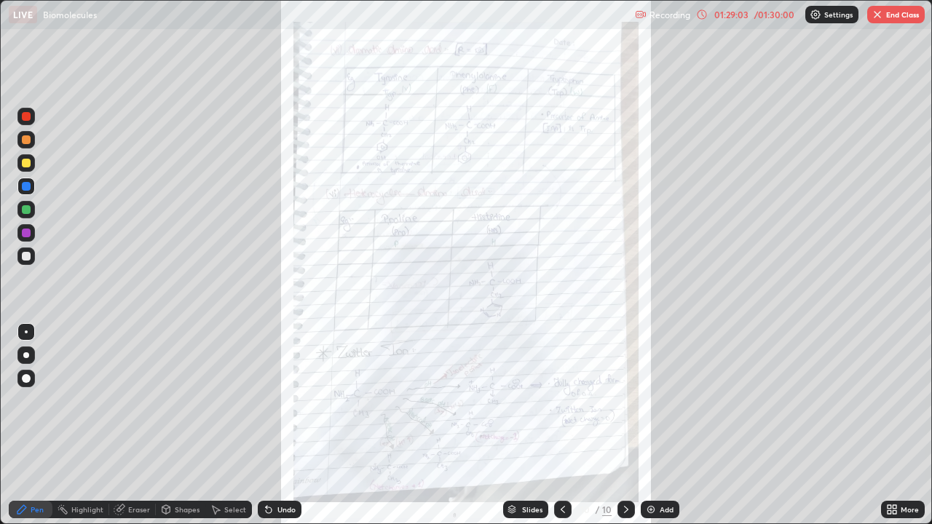
click at [894, 425] on icon at bounding box center [895, 507] width 4 height 4
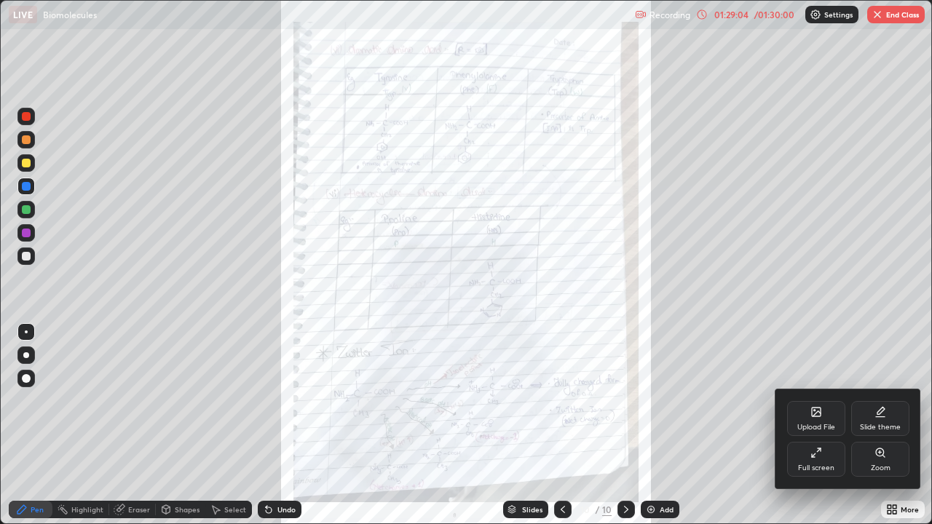
click at [883, 425] on div "Zoom" at bounding box center [881, 468] width 20 height 7
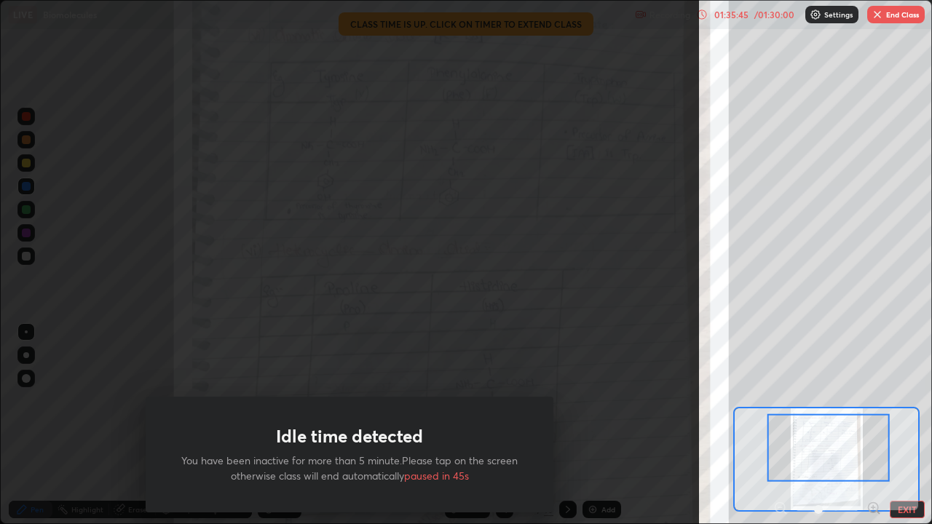
click at [894, 17] on button "End Class" at bounding box center [896, 14] width 58 height 17
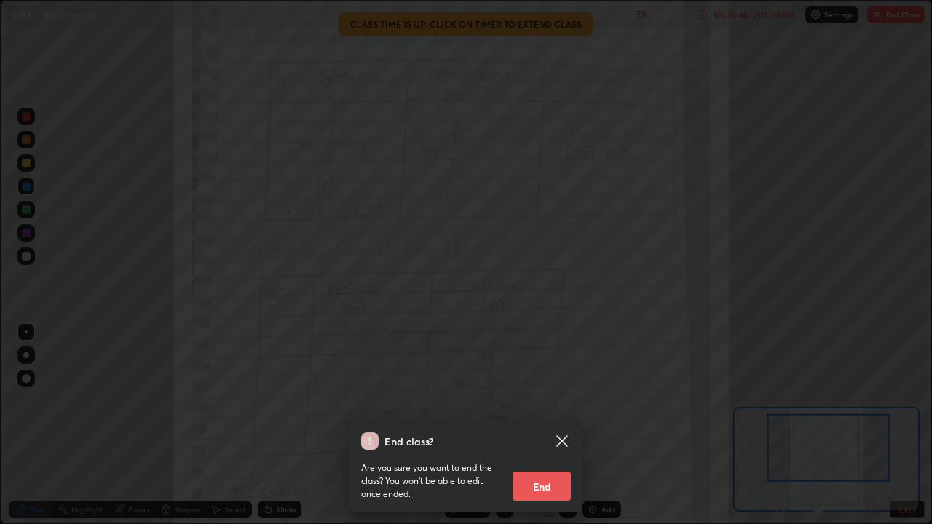
click at [527, 425] on button "End" at bounding box center [542, 486] width 58 height 29
